Goal: Ask a question

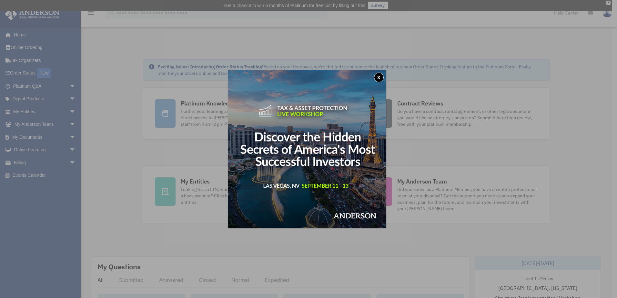
click at [381, 77] on button "x" at bounding box center [379, 78] width 10 height 10
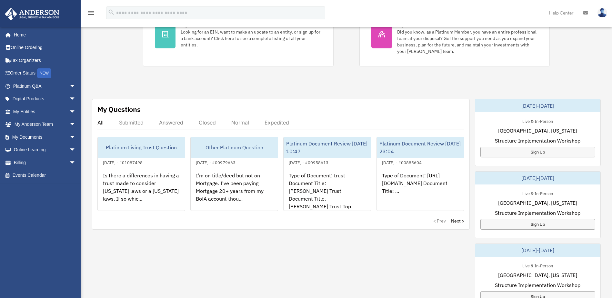
scroll to position [161, 0]
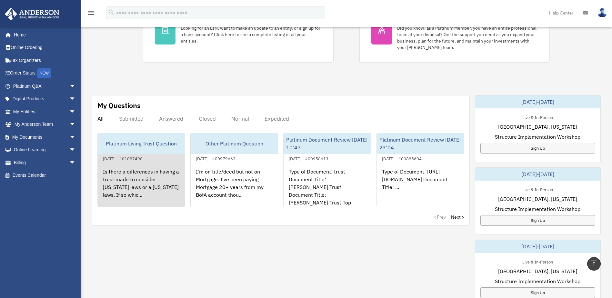
click at [133, 172] on div "Is there a differences in having a trust made to consider Nevada laws or a Wyom…" at bounding box center [141, 188] width 87 height 50
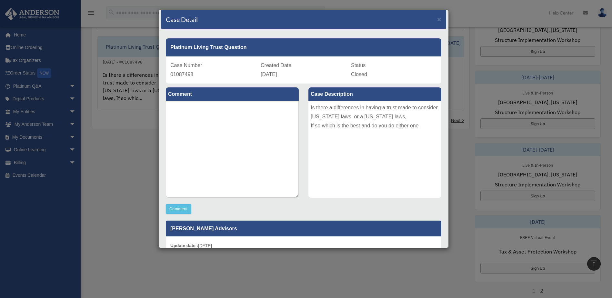
scroll to position [0, 0]
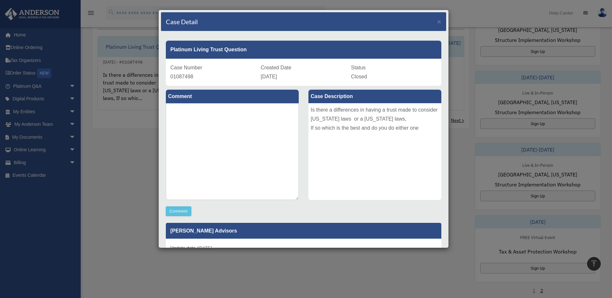
click at [459, 16] on div "Case Detail × Platinum Living Trust Question Case Number 01087498 Created Date …" at bounding box center [306, 149] width 612 height 298
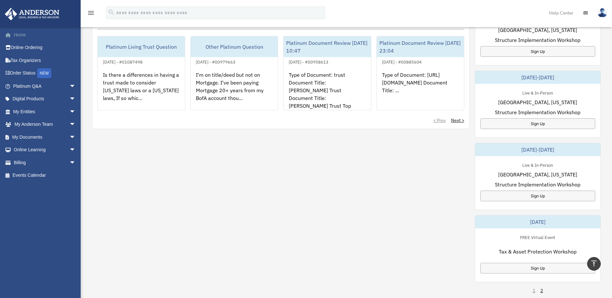
click at [21, 33] on link "Home" at bounding box center [45, 34] width 81 height 13
click at [557, 13] on link "Help Center" at bounding box center [562, 13] width 34 height 26
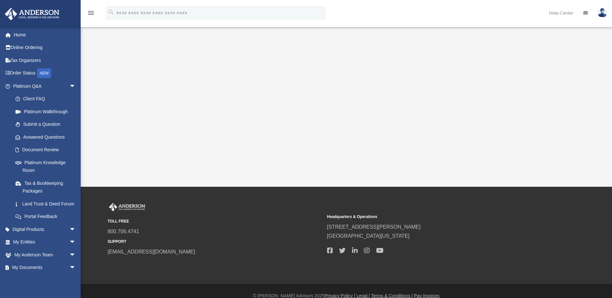
scroll to position [132, 0]
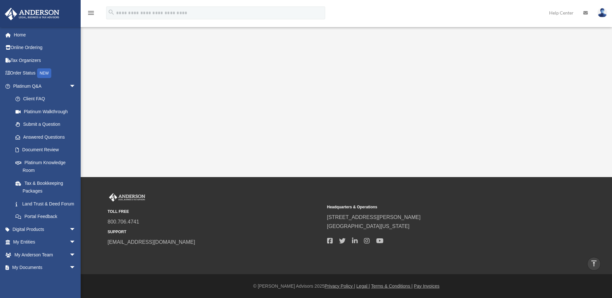
click at [601, 11] on img at bounding box center [603, 12] width 10 height 9
click at [486, 30] on link "My Profile" at bounding box center [506, 30] width 65 height 13
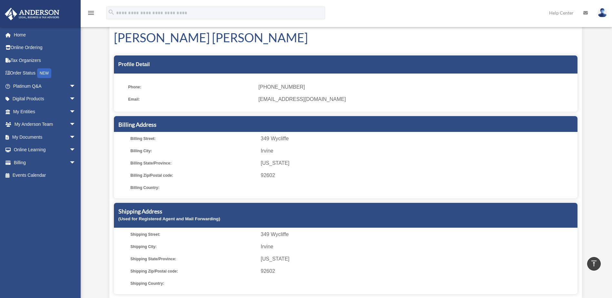
scroll to position [32, 0]
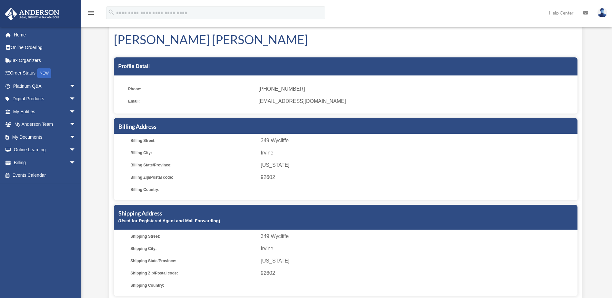
click at [586, 12] on icon at bounding box center [586, 13] width 5 height 5
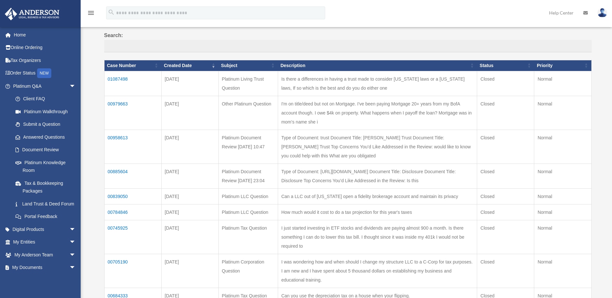
scroll to position [97, 0]
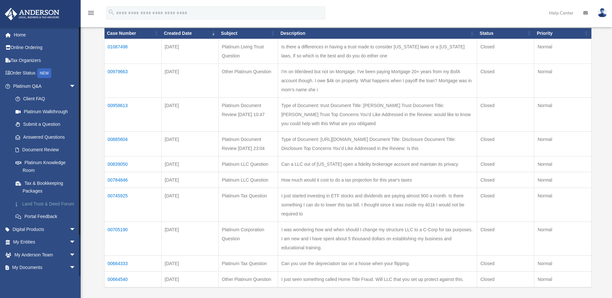
click at [34, 204] on link "Land Trust & Deed Forum" at bounding box center [47, 204] width 77 height 13
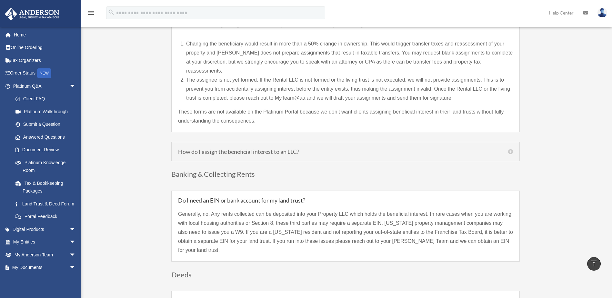
scroll to position [678, 0]
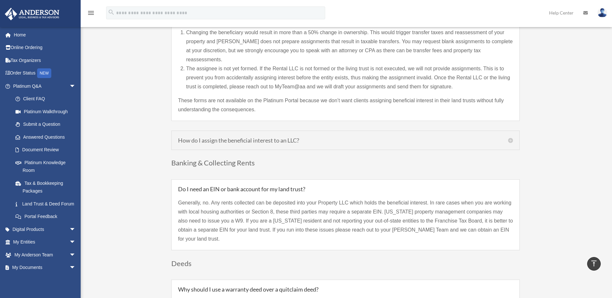
click at [510, 138] on h5 "How do I assign the beneficial interest to an LLC?" at bounding box center [345, 141] width 335 height 6
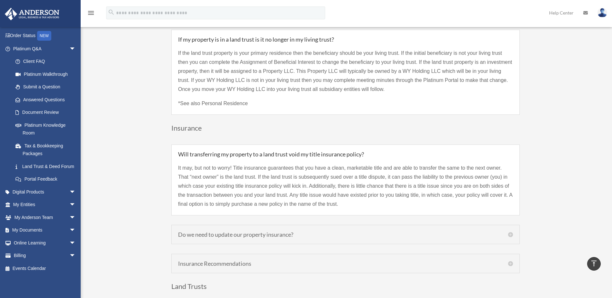
scroll to position [1388, 0]
